Goal: Task Accomplishment & Management: Manage account settings

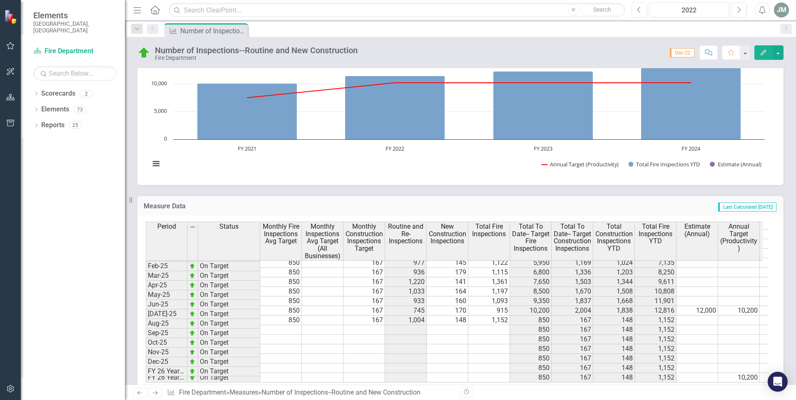
click at [295, 325] on tbody "Dec-23 On Target 850 167 726 151 877 5,100 1,002 895 6,624 6,102 Jan-24 On Targ…" at bounding box center [494, 258] width 697 height 249
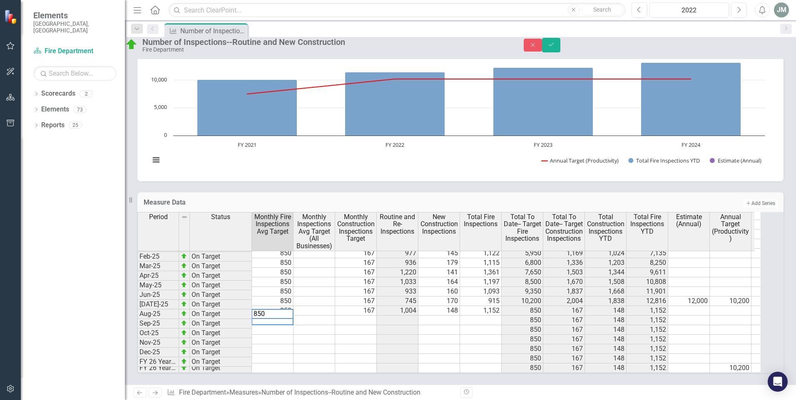
click at [372, 325] on td at bounding box center [356, 321] width 42 height 10
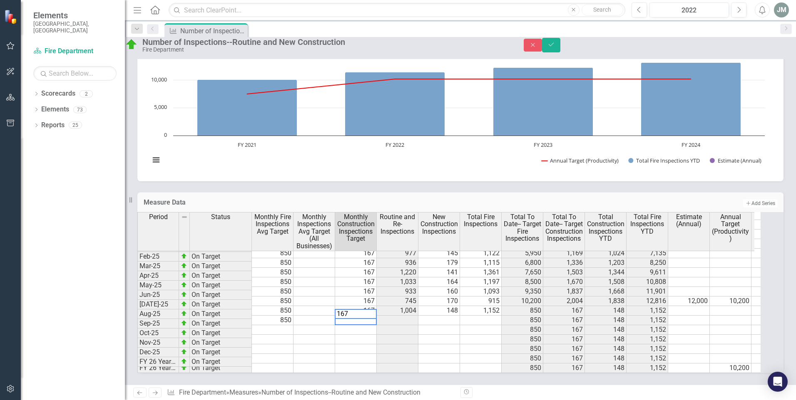
type textarea "167"
click at [417, 322] on td at bounding box center [398, 321] width 42 height 10
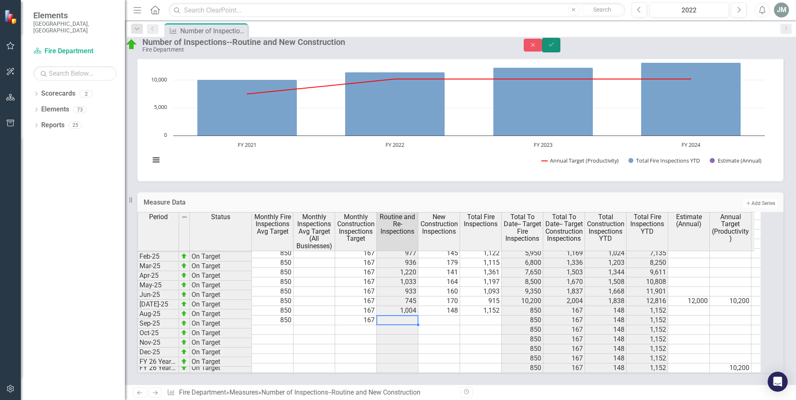
click at [560, 50] on button "Save" at bounding box center [551, 45] width 18 height 15
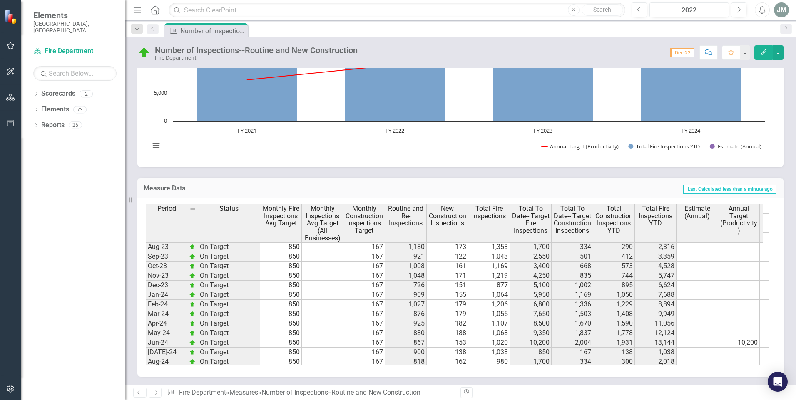
scroll to position [421, 0]
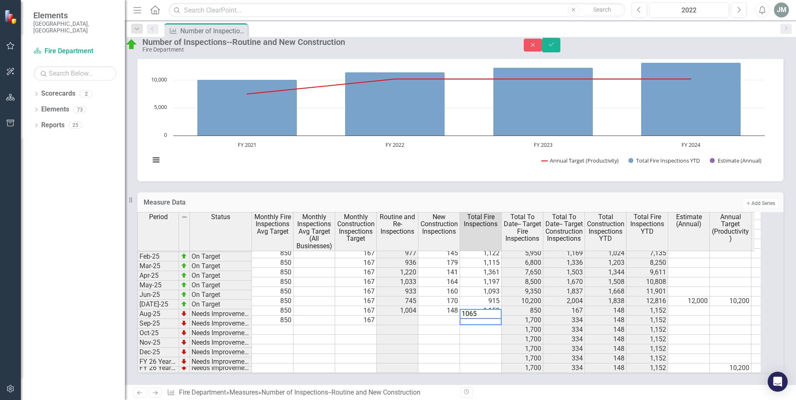
click at [476, 345] on td at bounding box center [481, 350] width 42 height 10
click at [454, 316] on td at bounding box center [439, 321] width 42 height 10
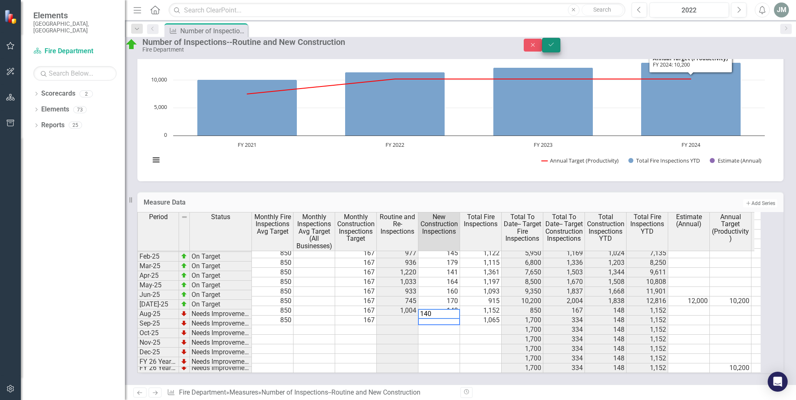
type textarea "140"
click at [555, 47] on icon "Save" at bounding box center [550, 45] width 7 height 6
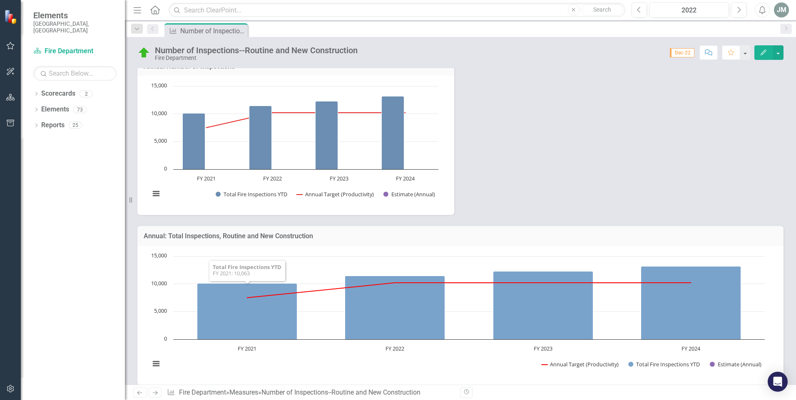
scroll to position [184, 0]
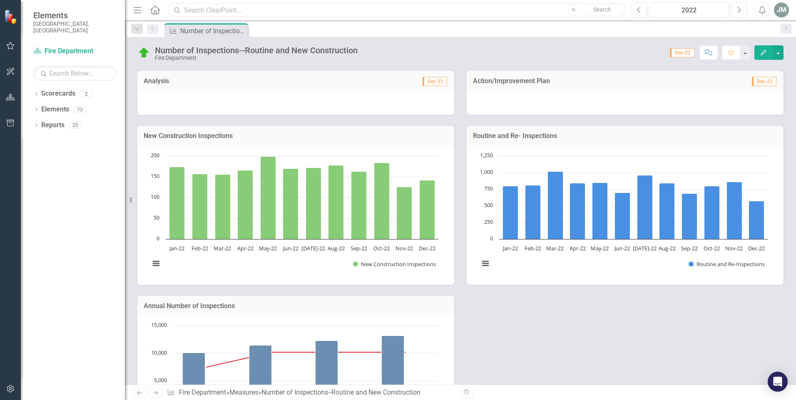
click at [195, 5] on input "text" at bounding box center [397, 10] width 457 height 15
type input "revenue collected"
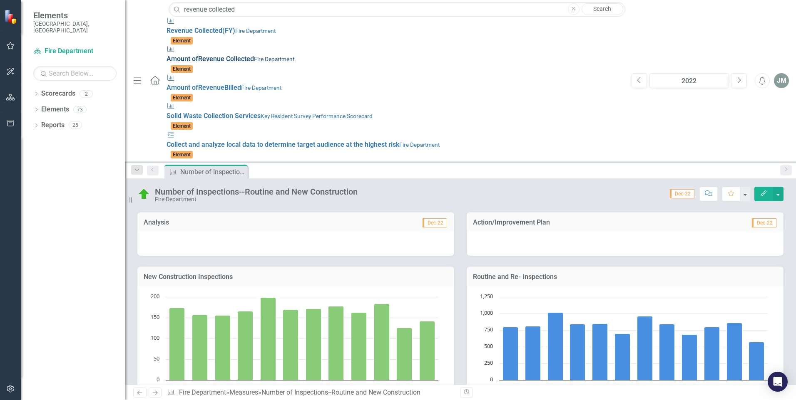
click at [194, 45] on div "Measure Amount of Revenue Collected Fire Department" at bounding box center [394, 54] width 457 height 19
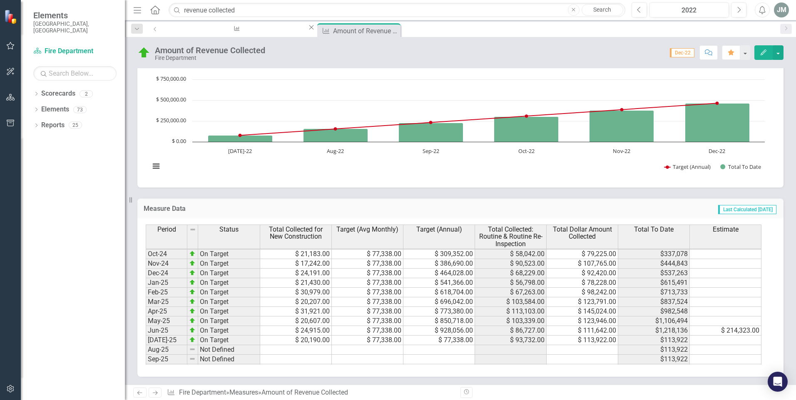
scroll to position [421, 0]
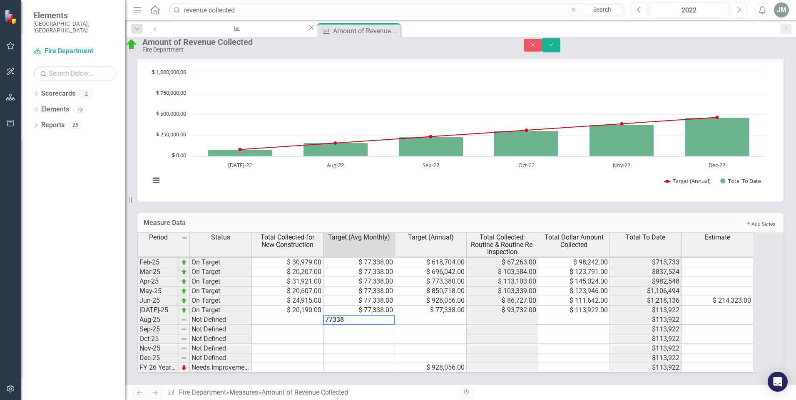
click at [465, 315] on td at bounding box center [431, 320] width 72 height 10
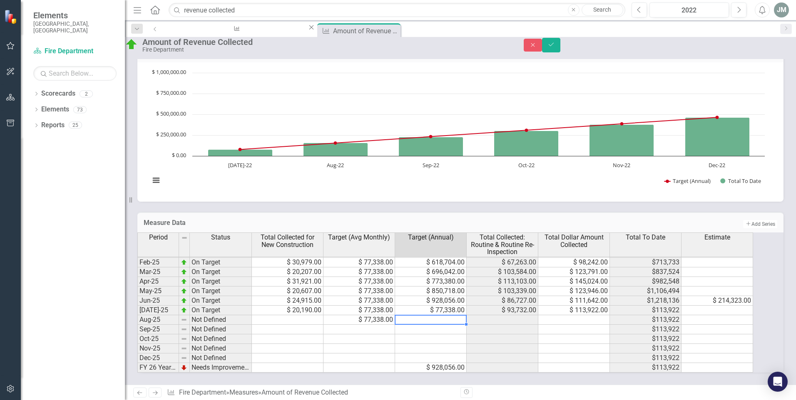
click at [452, 315] on td at bounding box center [431, 320] width 72 height 10
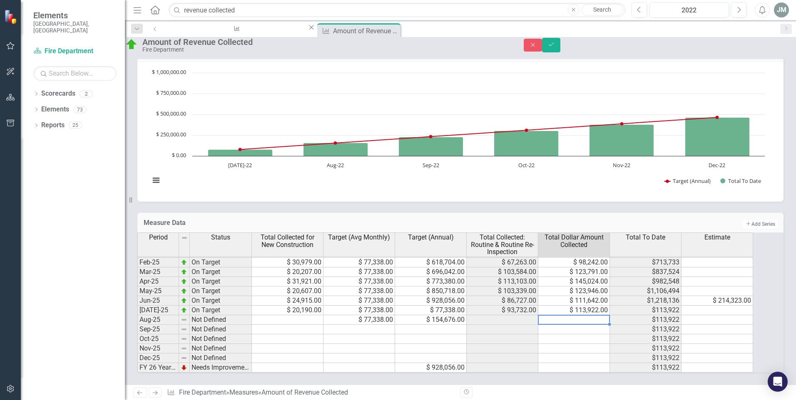
click at [578, 315] on td at bounding box center [574, 320] width 72 height 10
click at [293, 316] on td at bounding box center [288, 320] width 72 height 10
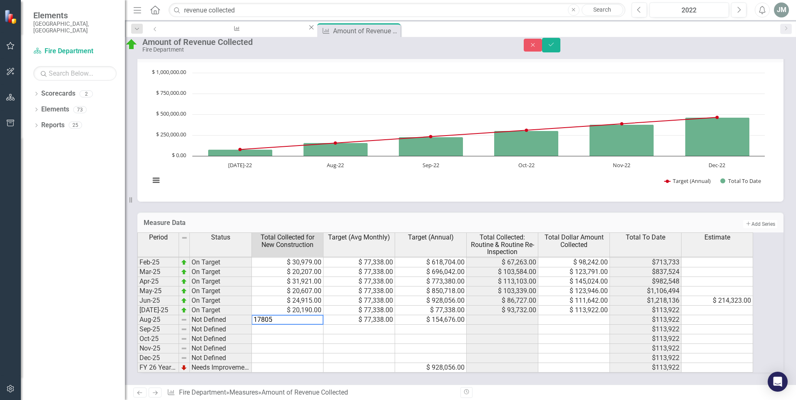
click at [527, 315] on td at bounding box center [503, 320] width 72 height 10
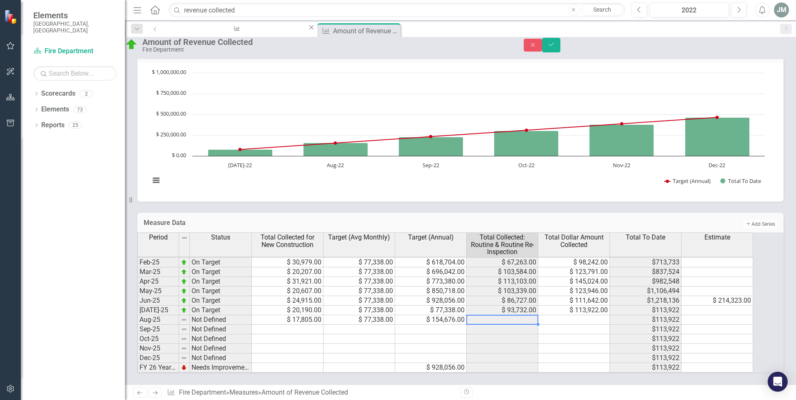
click at [583, 315] on td at bounding box center [574, 320] width 72 height 10
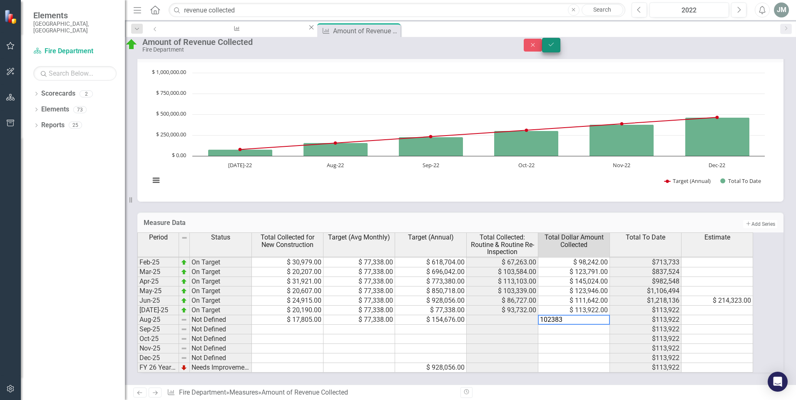
type textarea "102383"
click at [560, 48] on button "Save" at bounding box center [551, 45] width 18 height 15
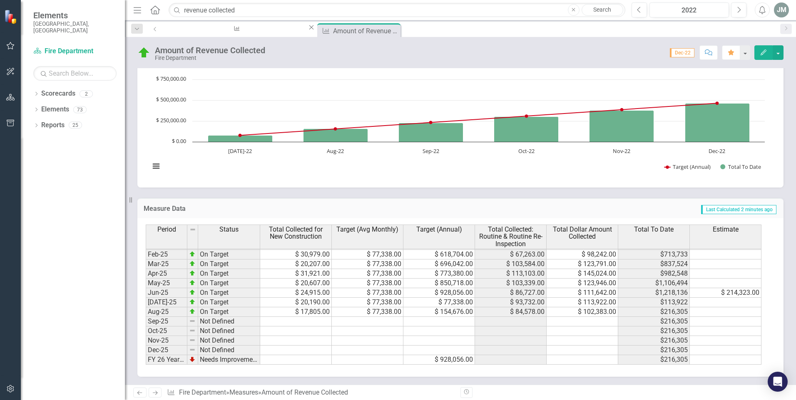
click at [573, 11] on icon "Close" at bounding box center [573, 9] width 4 height 5
click at [541, 10] on input "text" at bounding box center [397, 10] width 457 height 15
type input "billed"
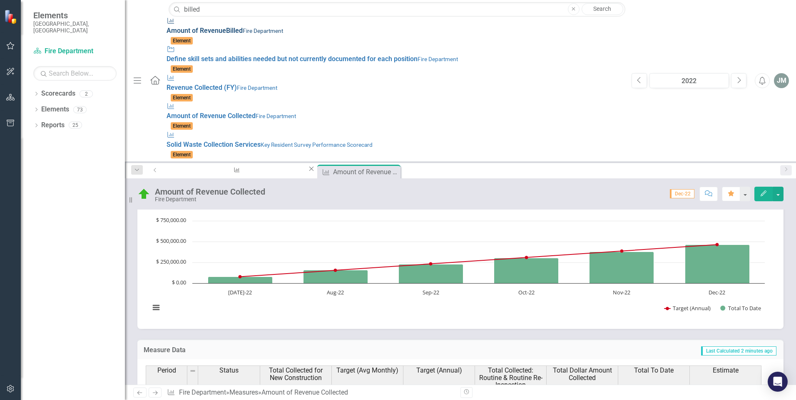
click at [166, 27] on span "Amount of Revenue Billed" at bounding box center [204, 31] width 76 height 8
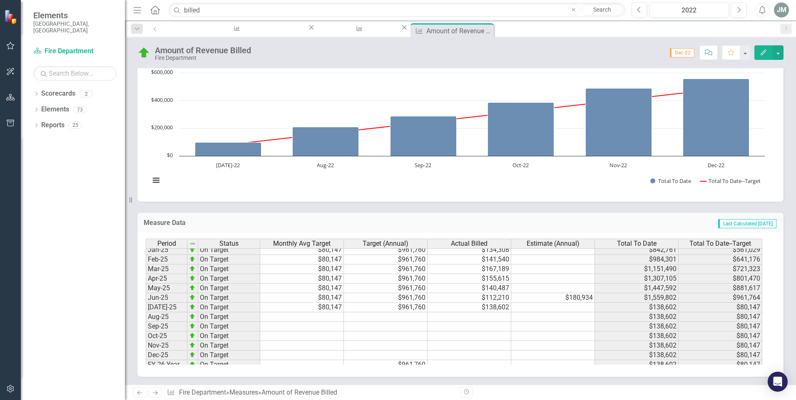
scroll to position [421, 0]
click at [327, 313] on td at bounding box center [302, 312] width 84 height 10
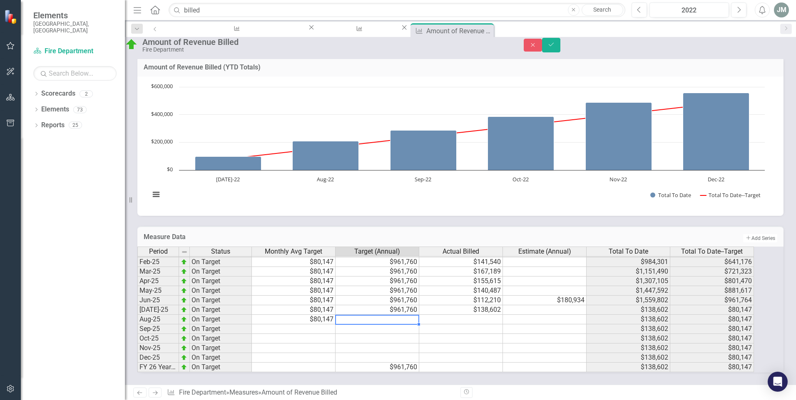
click at [400, 315] on td at bounding box center [377, 320] width 84 height 10
type textarea "961760"
type textarea "122085"
drag, startPoint x: 776, startPoint y: 46, endPoint x: 773, endPoint y: 53, distance: 7.3
click at [555, 47] on icon "Save" at bounding box center [550, 45] width 7 height 6
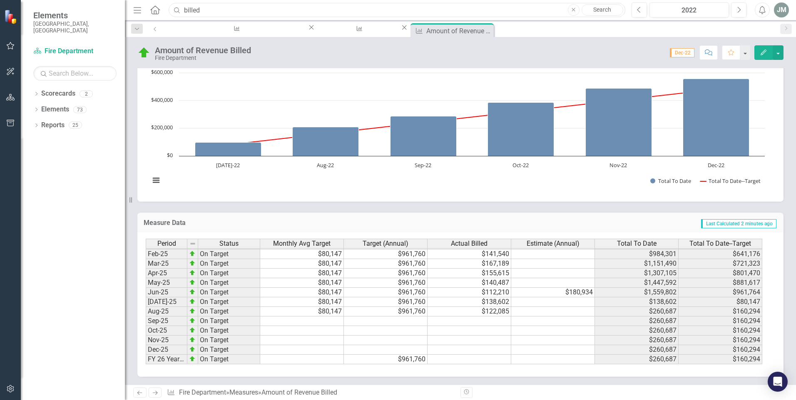
click at [252, 8] on input "billed" at bounding box center [397, 10] width 457 height 15
type input "b"
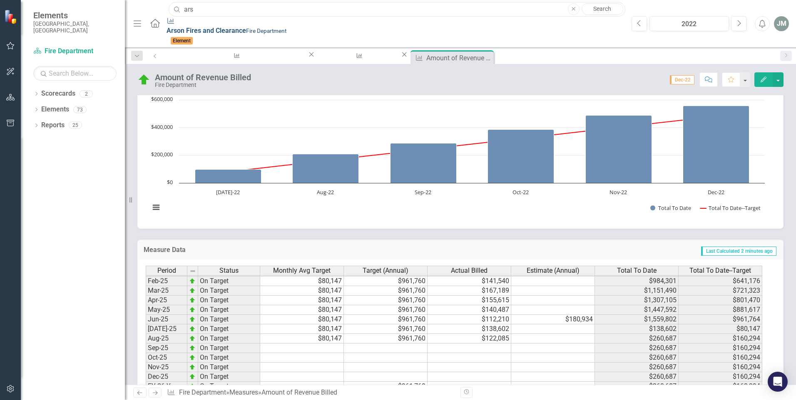
type input "ars"
click at [246, 30] on small "Fire Department" at bounding box center [266, 30] width 40 height 7
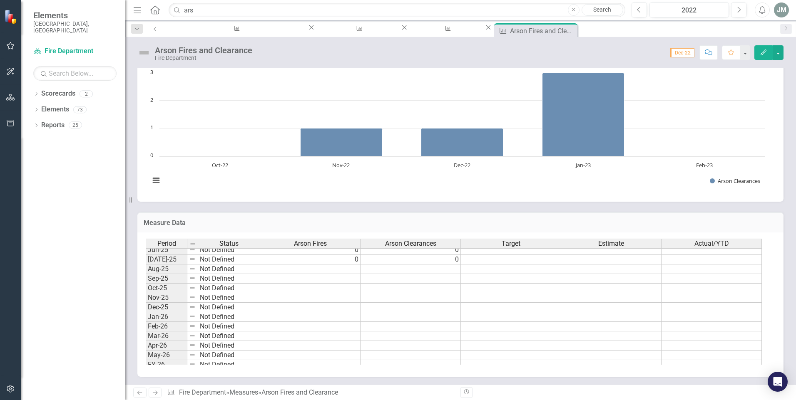
scroll to position [146, 0]
click at [353, 344] on td at bounding box center [310, 348] width 100 height 10
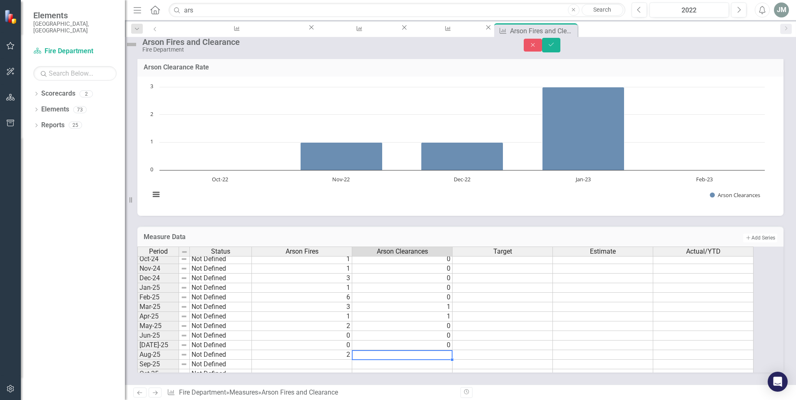
click at [429, 350] on td at bounding box center [402, 355] width 100 height 10
type textarea "1"
click at [555, 47] on icon "Save" at bounding box center [550, 45] width 7 height 6
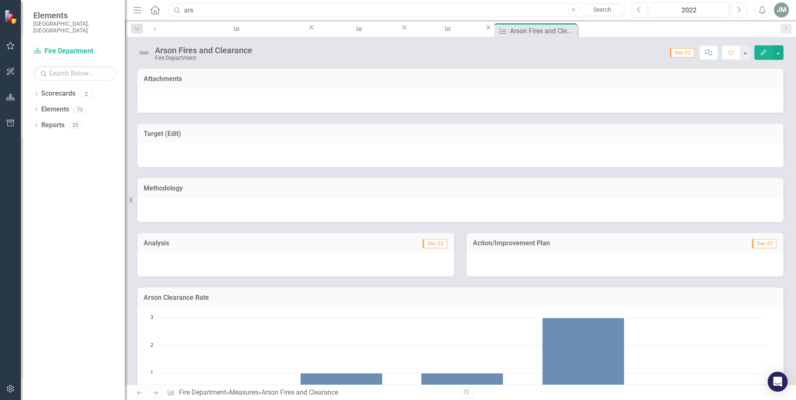
click at [315, 11] on input "ars" at bounding box center [397, 10] width 457 height 15
type input "a"
click at [315, 11] on input "text" at bounding box center [397, 10] width 457 height 15
